Goal: Task Accomplishment & Management: Manage account settings

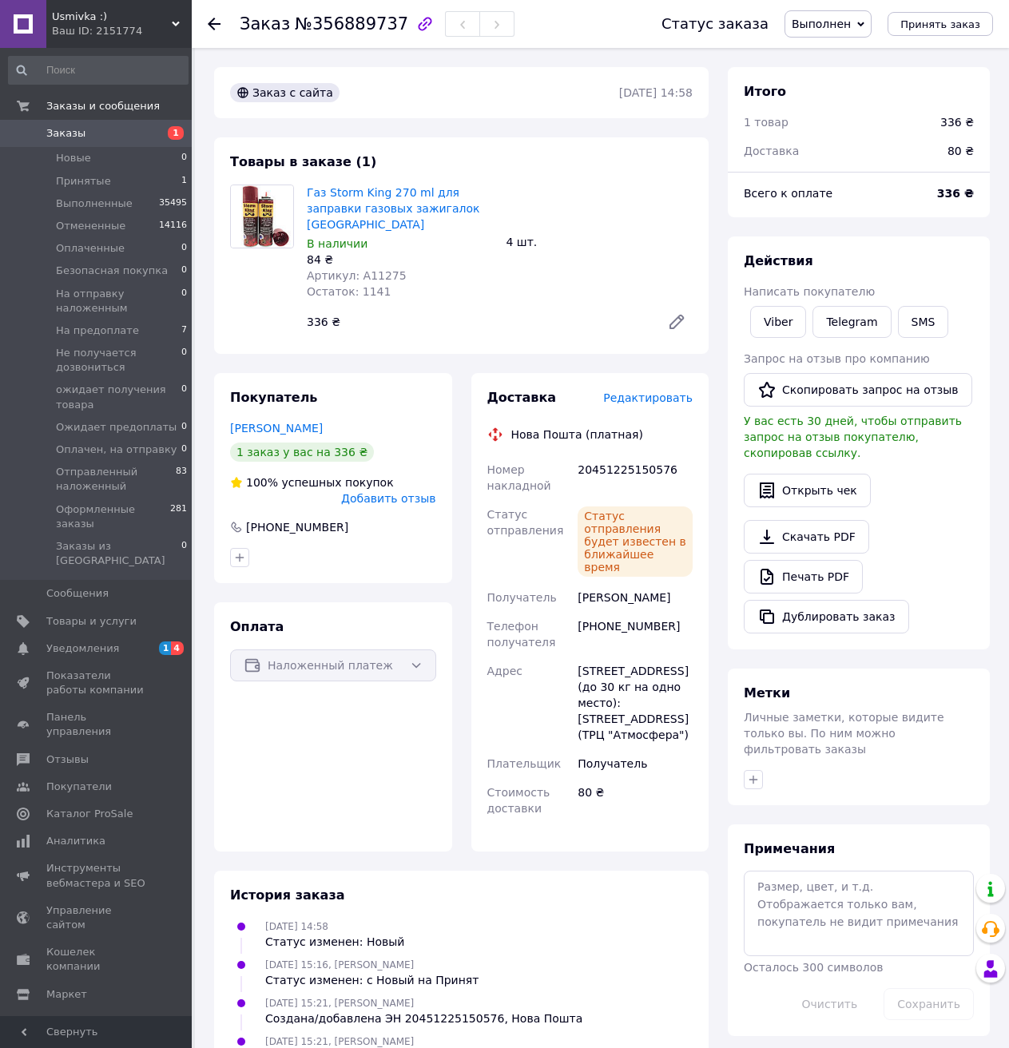
click at [80, 135] on span "Заказы" at bounding box center [96, 133] width 101 height 14
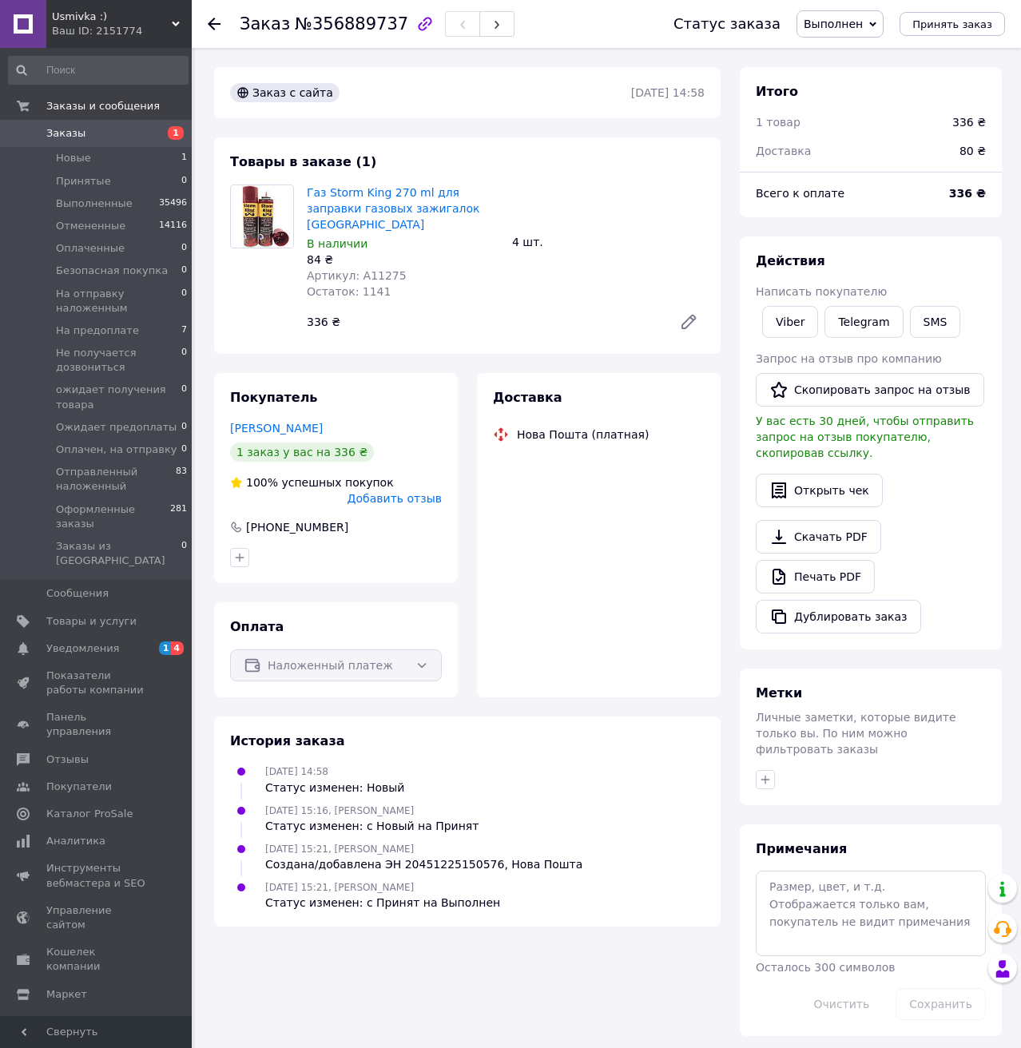
click at [73, 132] on span "Заказы" at bounding box center [65, 133] width 39 height 14
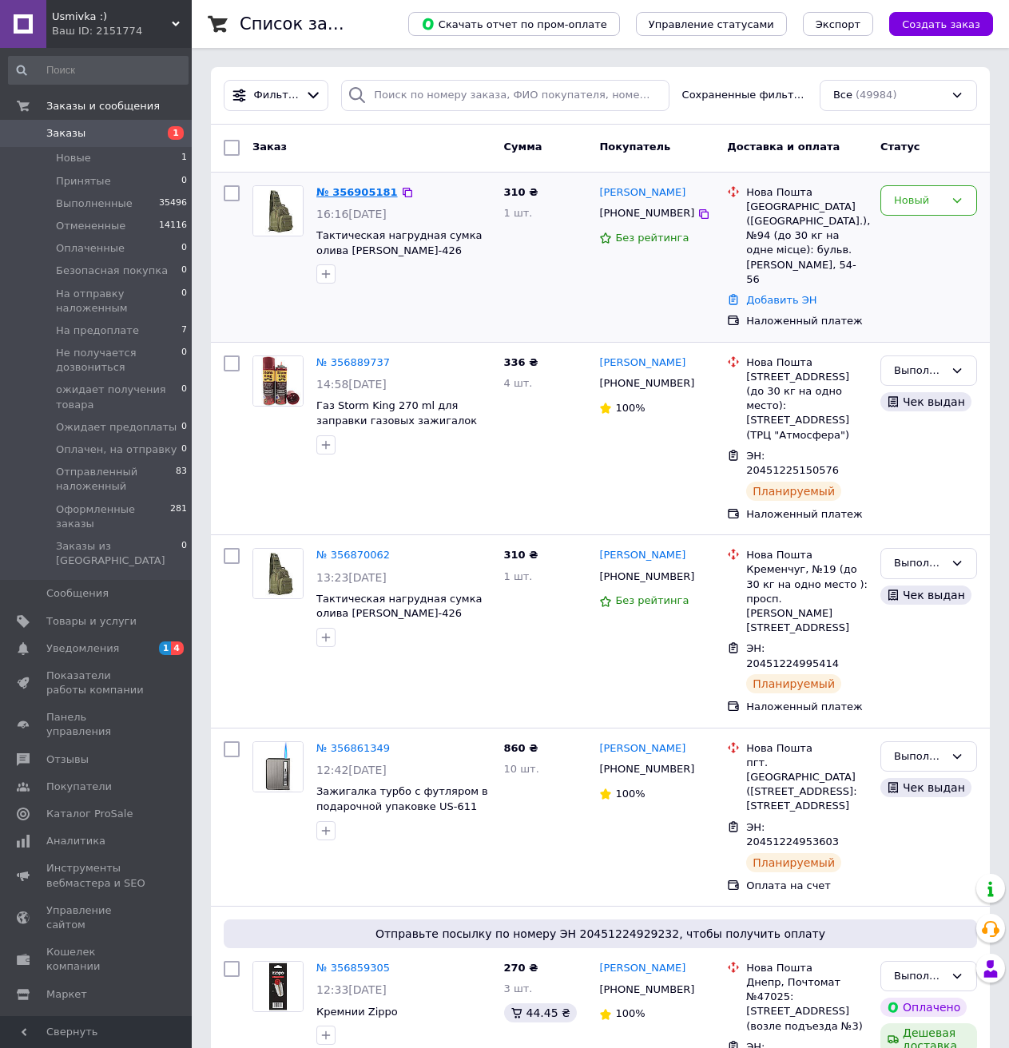
click at [342, 188] on link "№ 356905181" at bounding box center [356, 192] width 81 height 12
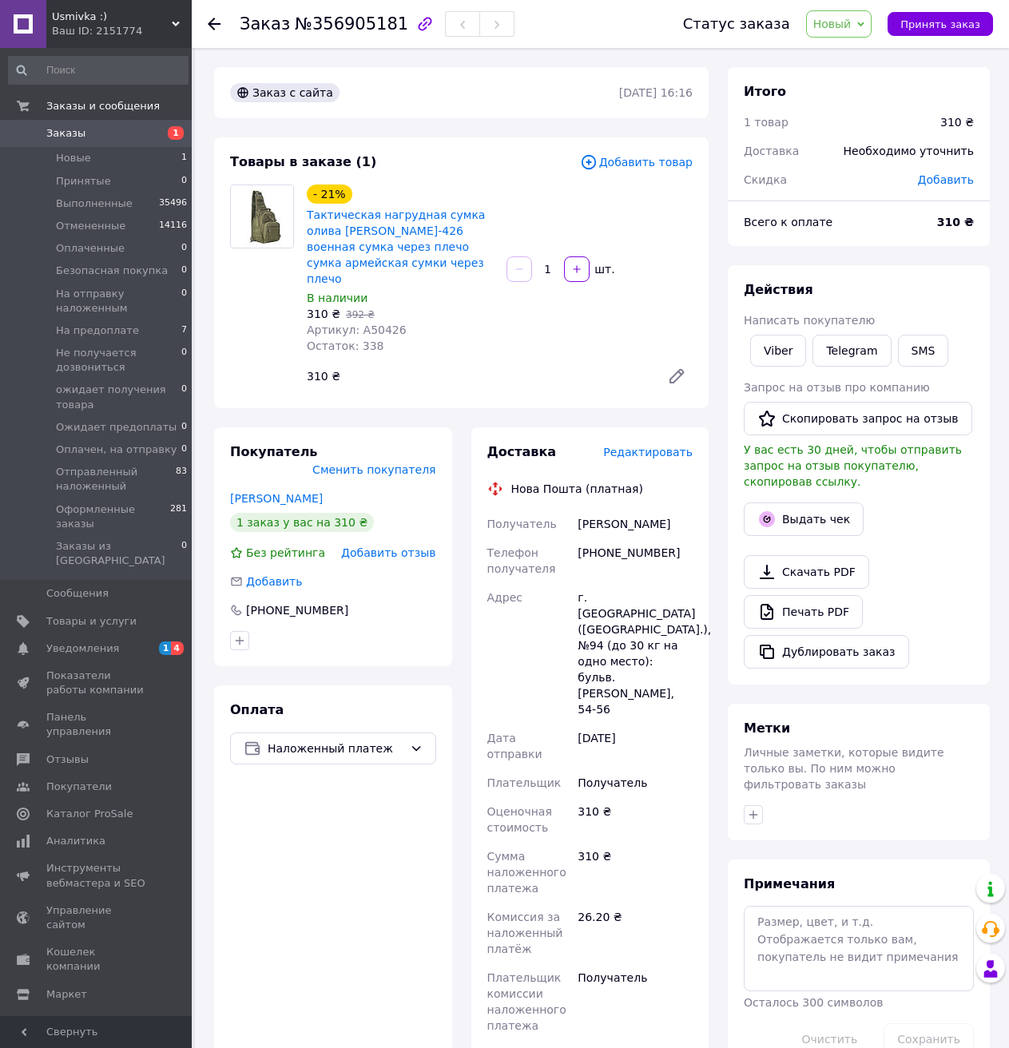
click at [620, 538] on div "[PHONE_NUMBER]" at bounding box center [634, 560] width 121 height 45
copy div "380969412255"
click at [923, 33] on button "Принять заказ" at bounding box center [939, 24] width 105 height 24
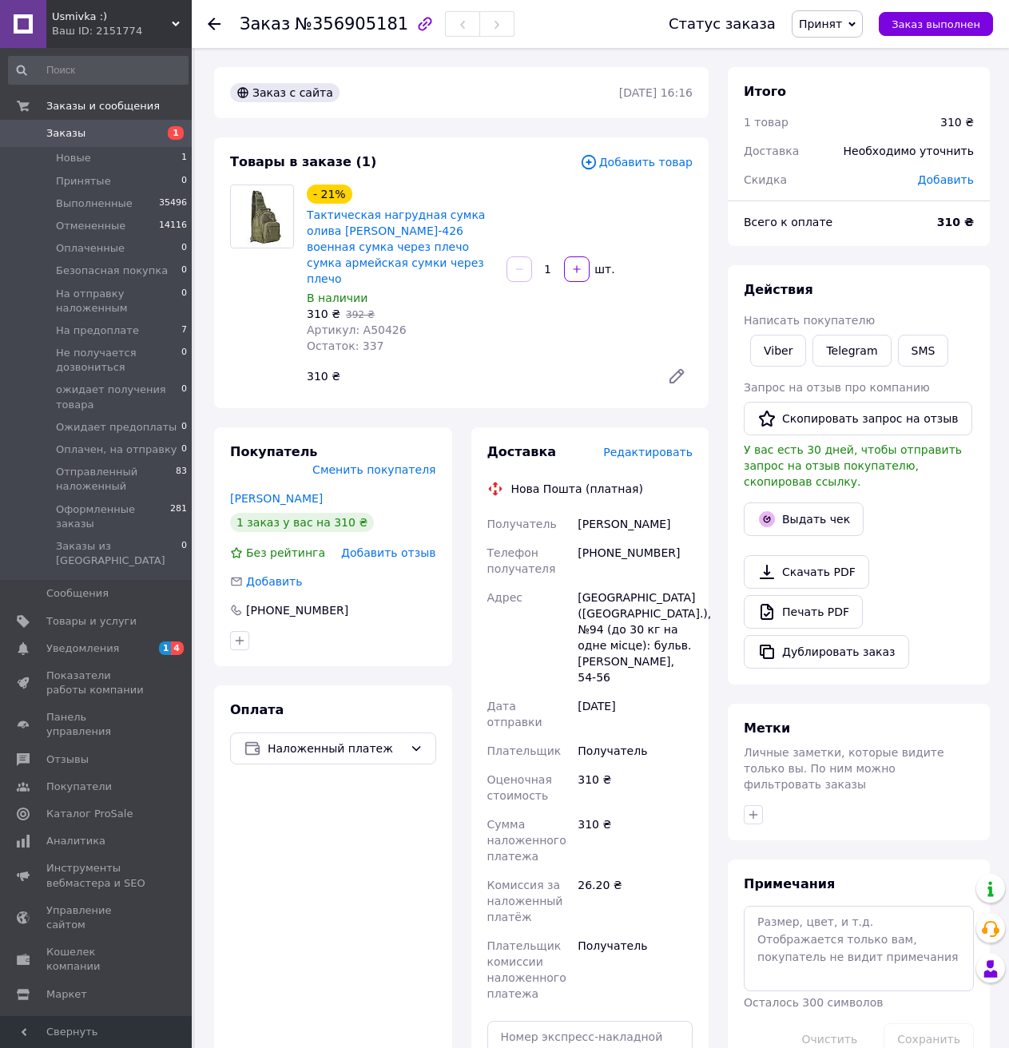
click at [360, 323] on span "Артикул: A50426" at bounding box center [357, 329] width 100 height 13
copy span "A50426"
click at [620, 538] on div "[PHONE_NUMBER]" at bounding box center [634, 560] width 121 height 45
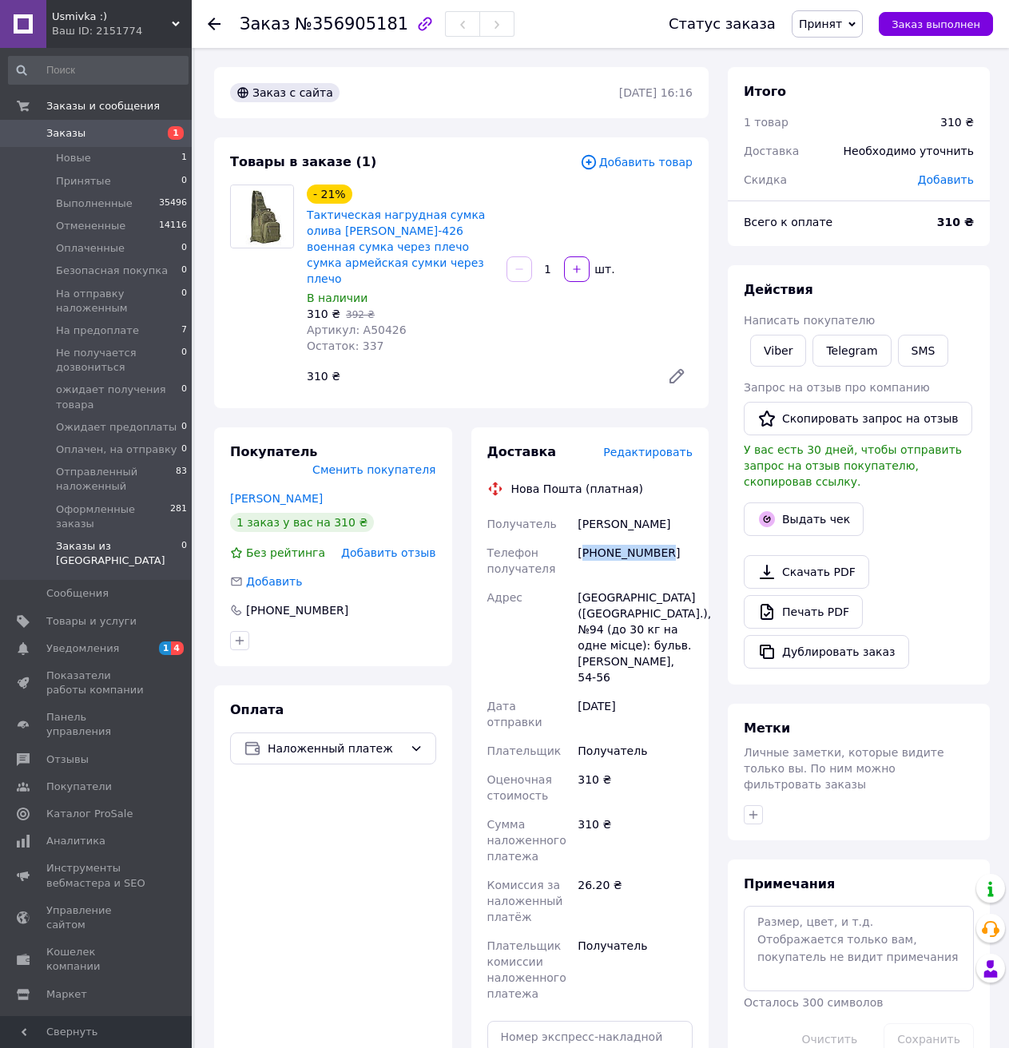
copy div "380969412255"
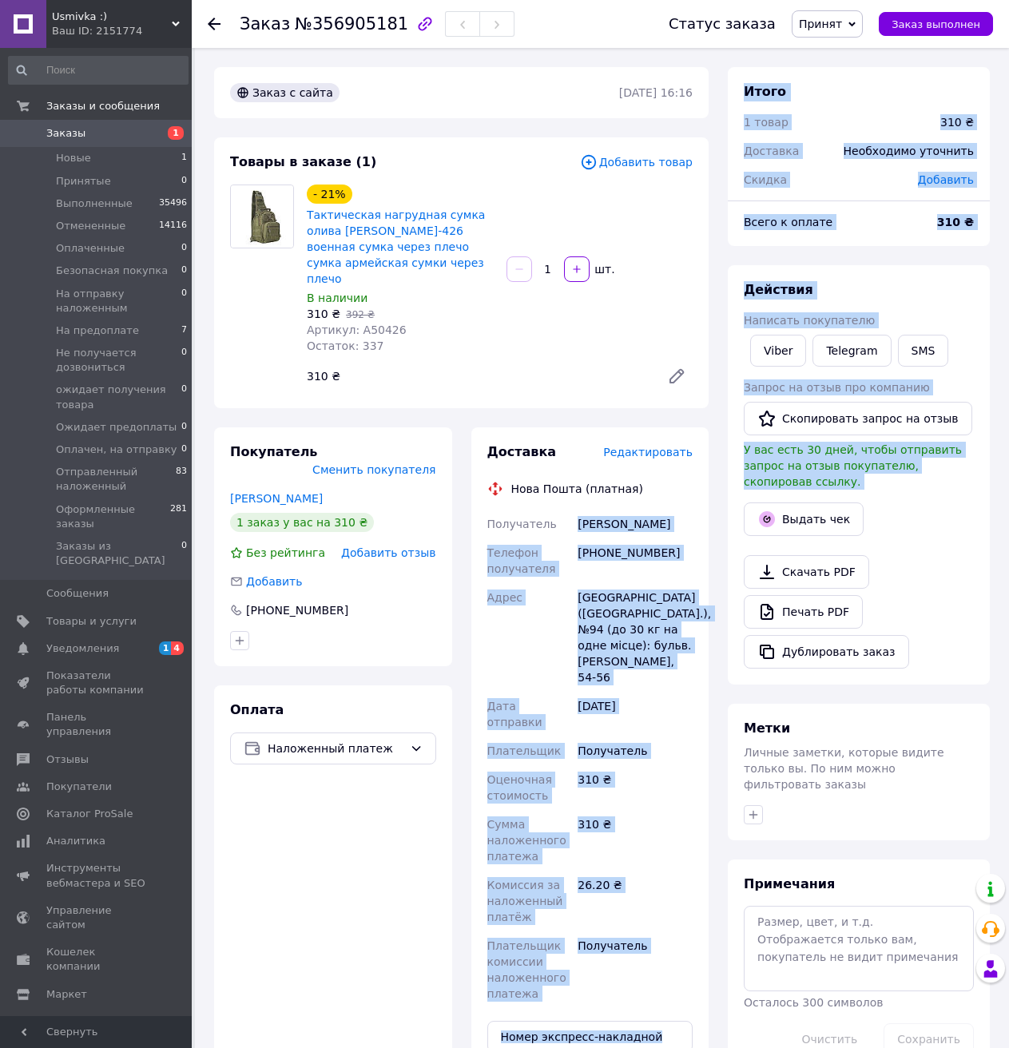
drag, startPoint x: 563, startPoint y: 507, endPoint x: 723, endPoint y: 506, distance: 159.7
click at [723, 506] on div "Заказ с сайта [DATE] 16:16 Товары в заказе (1) Добавить товар - 21% Тактическая…" at bounding box center [601, 698] width 795 height 1263
click at [523, 523] on div "Получатель [PERSON_NAME] Телефон получателя [PHONE_NUMBER] Адрес [GEOGRAPHIC_DA…" at bounding box center [590, 758] width 212 height 498
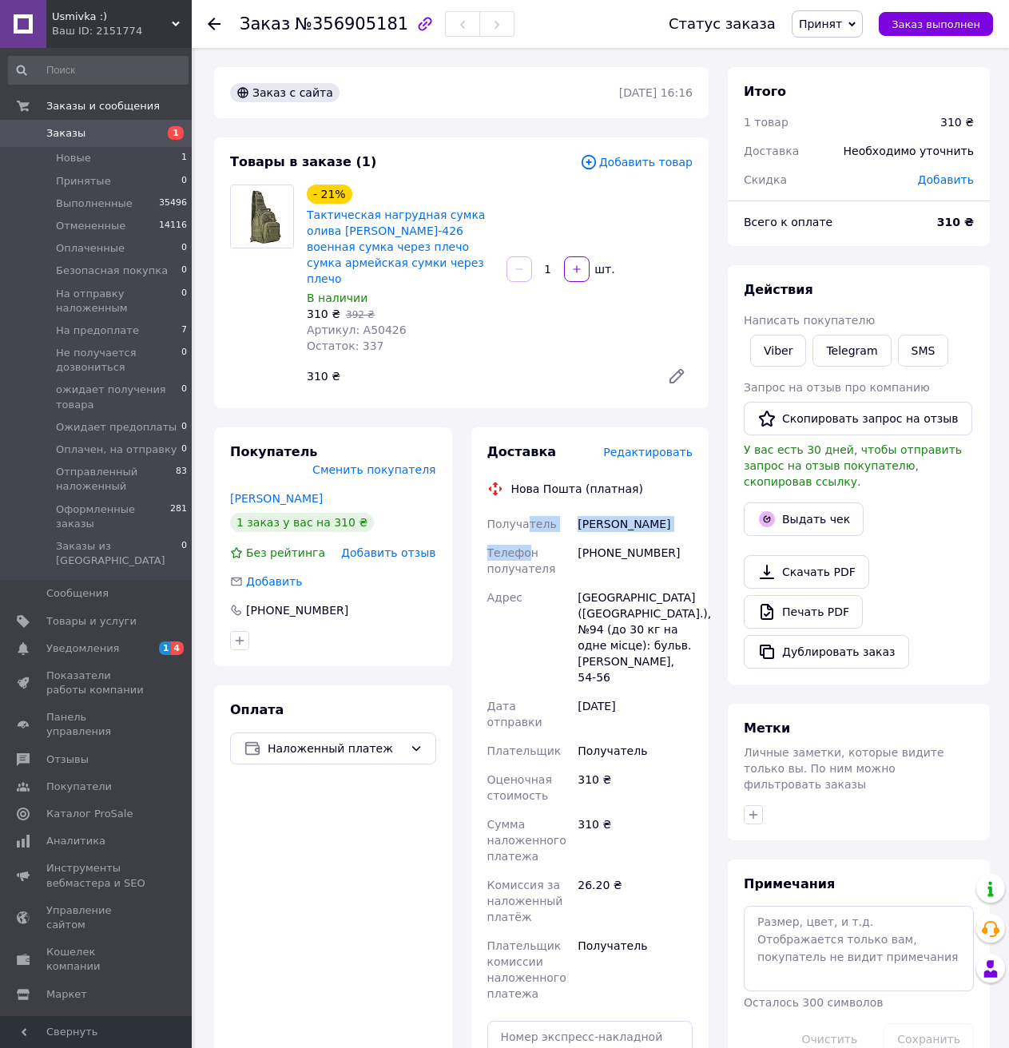
click at [576, 513] on div "[PERSON_NAME]" at bounding box center [634, 523] width 121 height 29
drag, startPoint x: 577, startPoint y: 503, endPoint x: 678, endPoint y: 503, distance: 100.6
click at [679, 509] on div "[PERSON_NAME]" at bounding box center [634, 523] width 121 height 29
copy div "[PERSON_NAME]"
click at [565, 1021] on input "text" at bounding box center [590, 1037] width 206 height 32
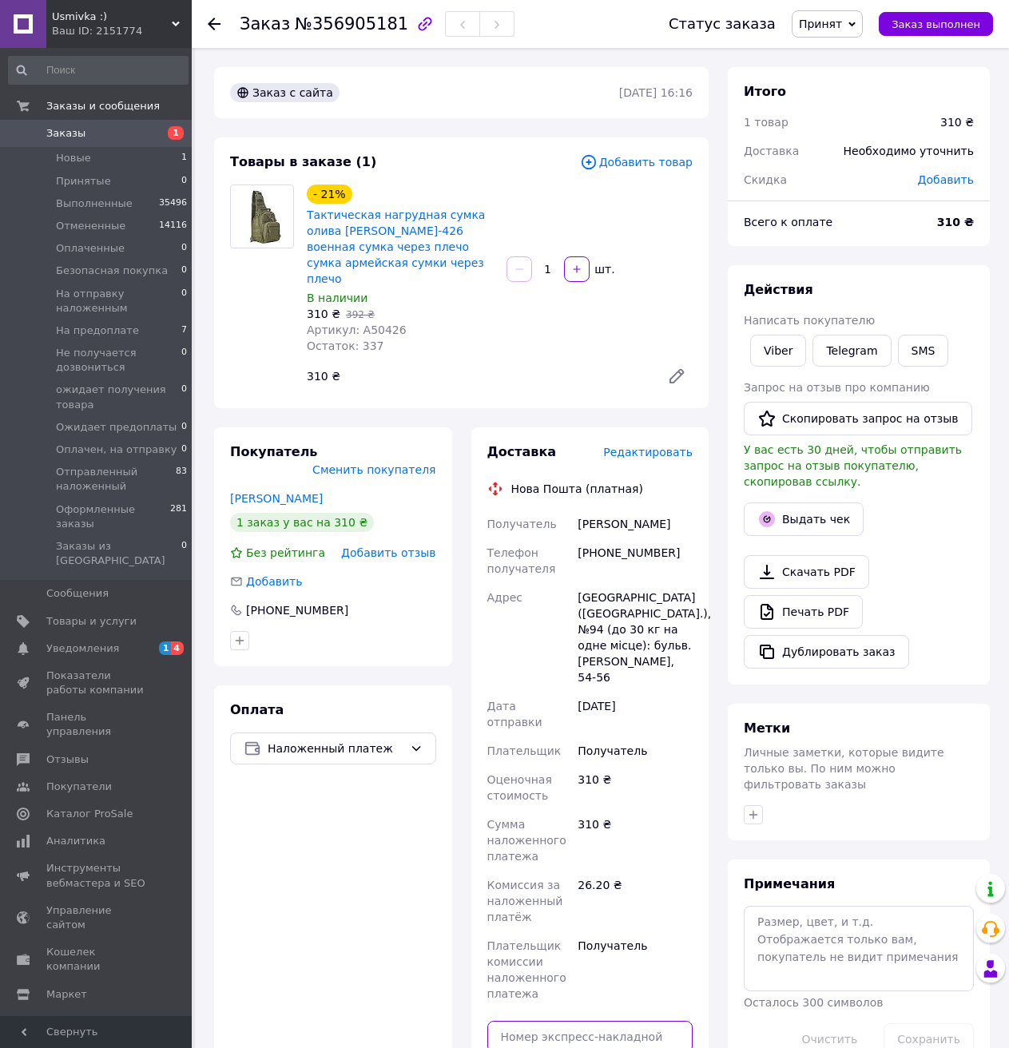
paste input "20451225242138"
type input "20451225242138"
drag, startPoint x: 561, startPoint y: 1027, endPoint x: 562, endPoint y: 1018, distance: 8.9
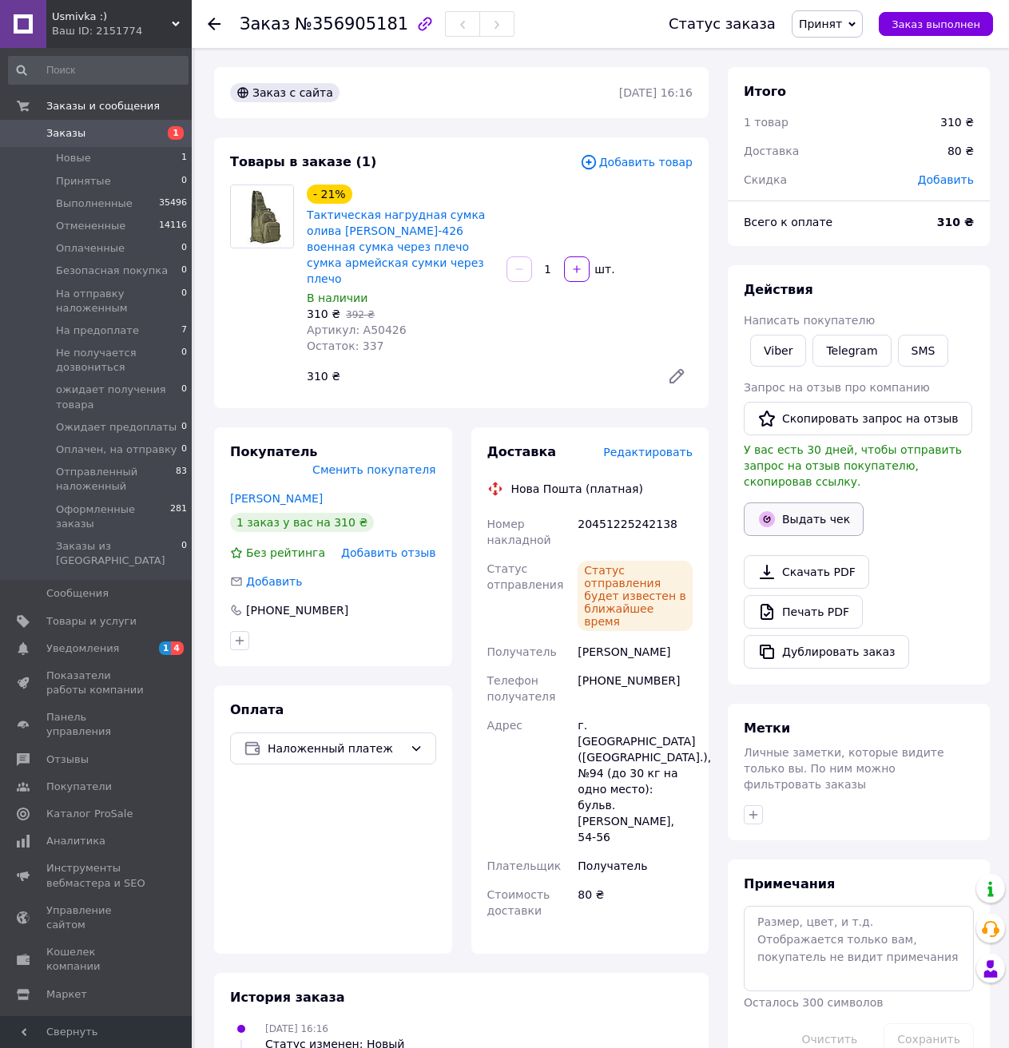
click at [811, 502] on button "Выдать чек" at bounding box center [803, 519] width 120 height 34
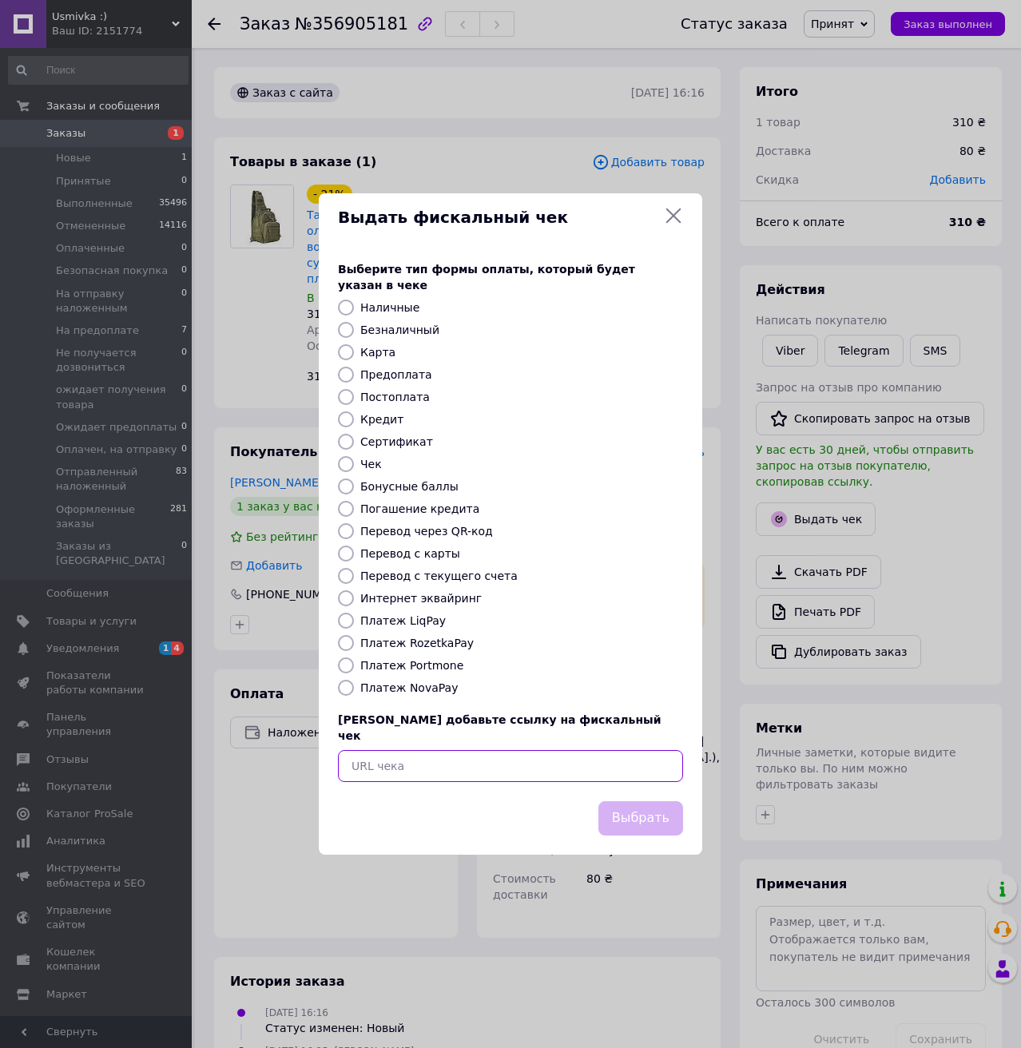
click at [406, 750] on input "text" at bounding box center [510, 766] width 345 height 32
paste input "[URL][DOMAIN_NAME]"
type input "[URL][DOMAIN_NAME]"
click at [657, 803] on button "Выбрать" at bounding box center [640, 818] width 85 height 34
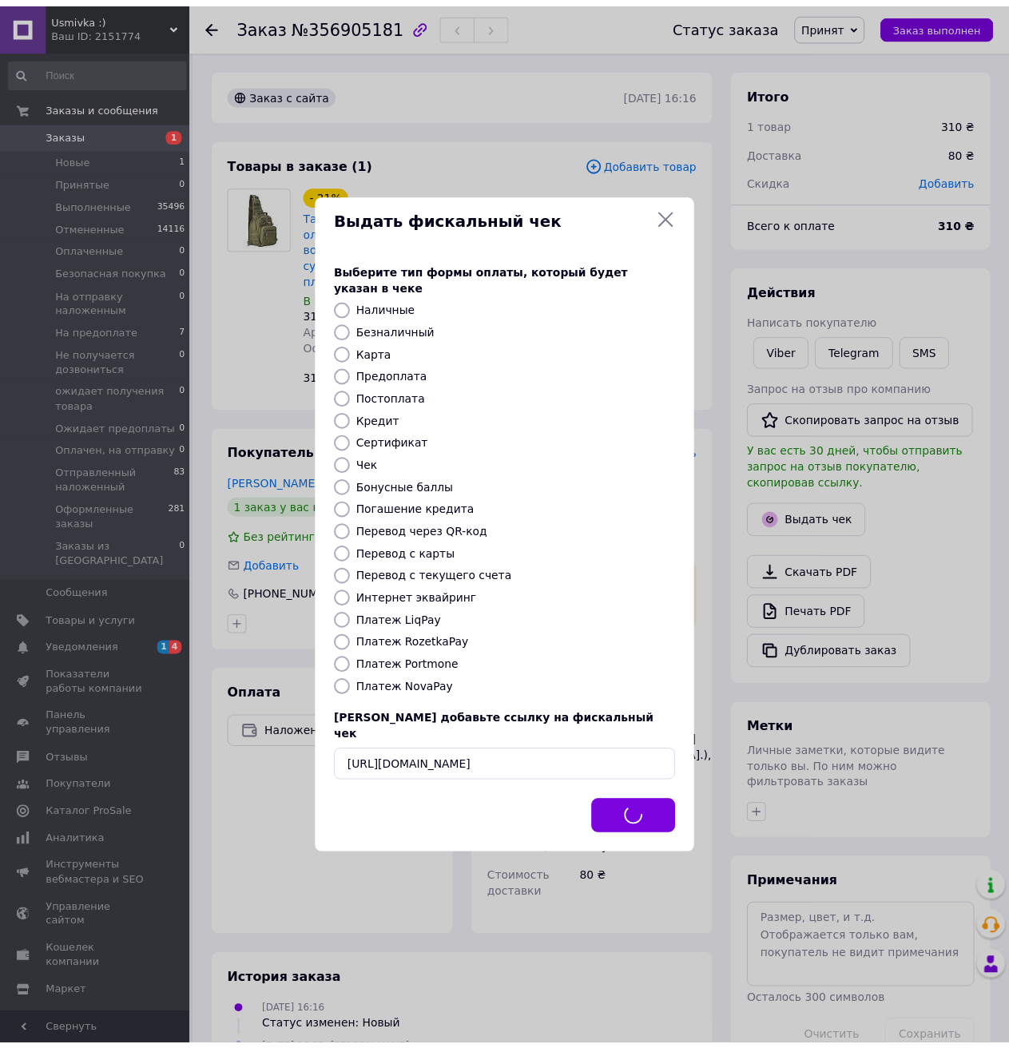
scroll to position [0, 0]
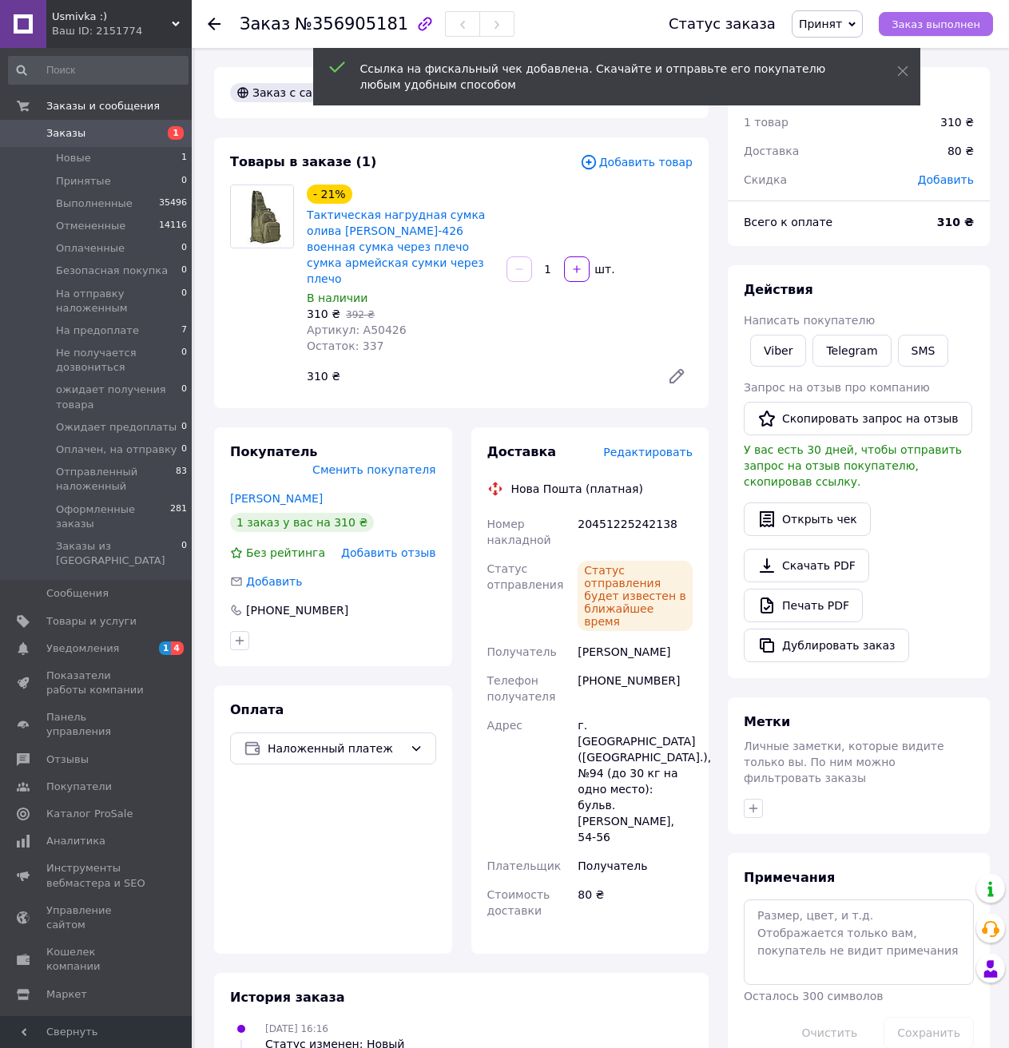
click at [921, 22] on span "Заказ выполнен" at bounding box center [935, 24] width 89 height 12
